Goal: Book appointment/travel/reservation

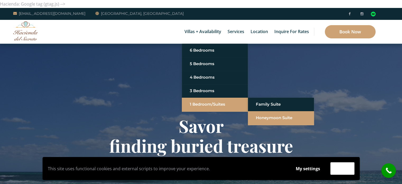
click at [267, 117] on link "Honeymoon Suite" at bounding box center [281, 118] width 50 height 10
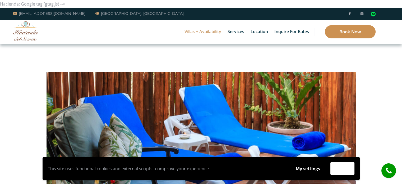
click at [353, 28] on link "Book Now" at bounding box center [350, 31] width 51 height 13
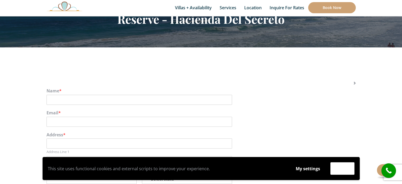
scroll to position [79, 0]
